Goal: Task Accomplishment & Management: Manage account settings

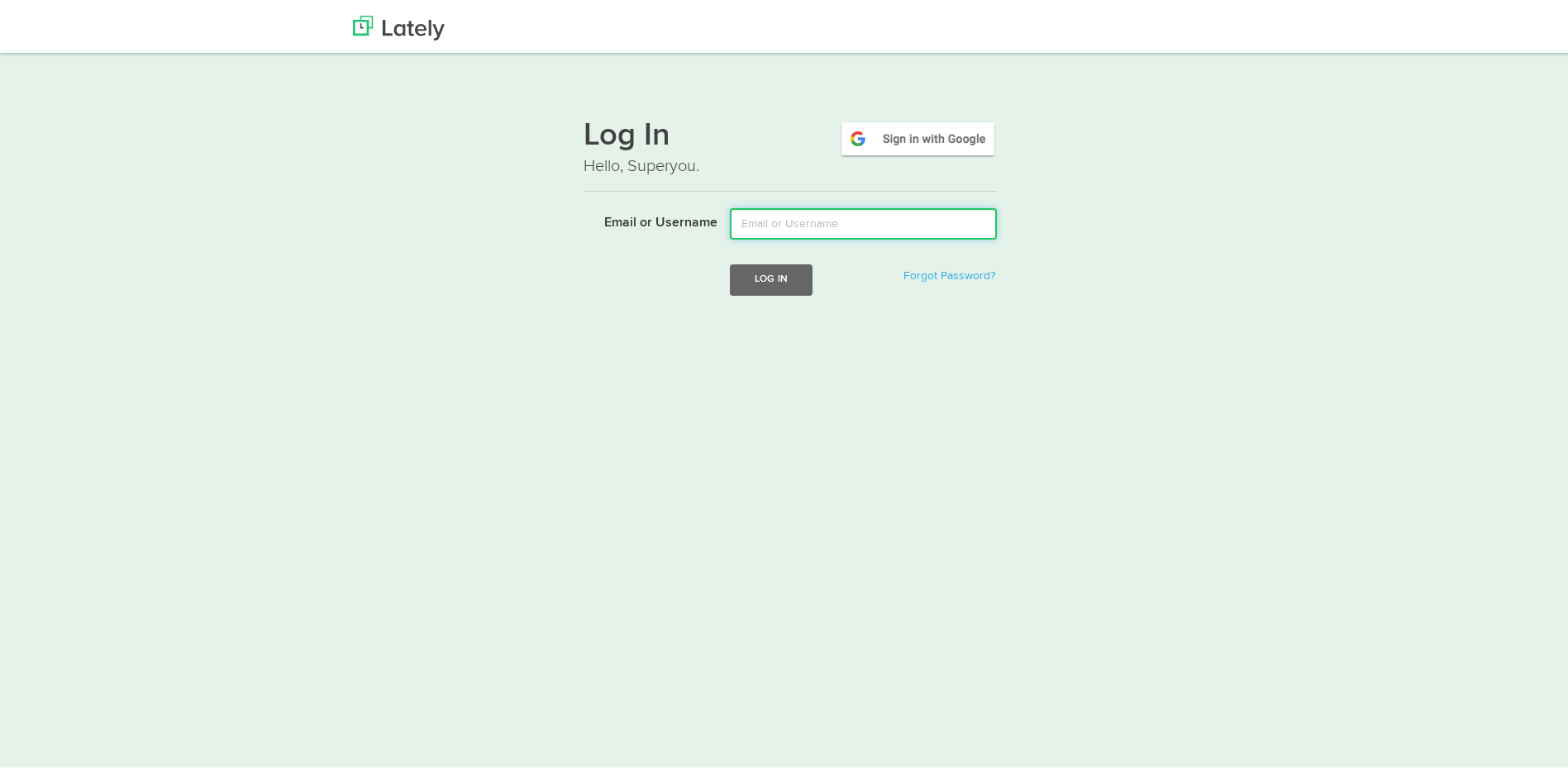
click at [816, 210] on input "Email or Username" at bounding box center [863, 220] width 267 height 32
type input "[EMAIL_ADDRESS][DOMAIN_NAME]"
click at [730, 261] on button "Log In" at bounding box center [771, 277] width 83 height 31
click at [956, 137] on img at bounding box center [918, 136] width 158 height 38
click at [872, 137] on img at bounding box center [918, 136] width 158 height 38
